Goal: Find specific page/section: Find specific page/section

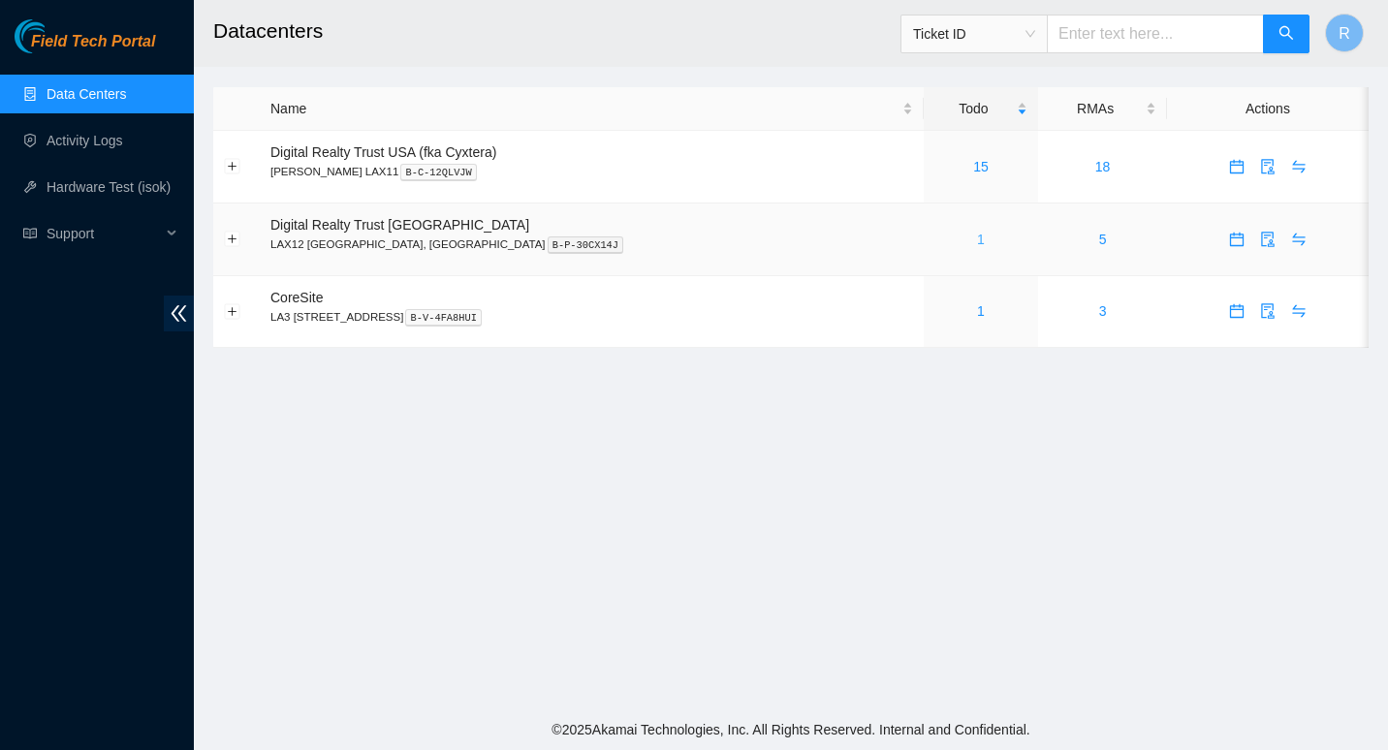
click at [977, 234] on link "1" at bounding box center [981, 240] width 8 height 16
